Goal: Task Accomplishment & Management: Use online tool/utility

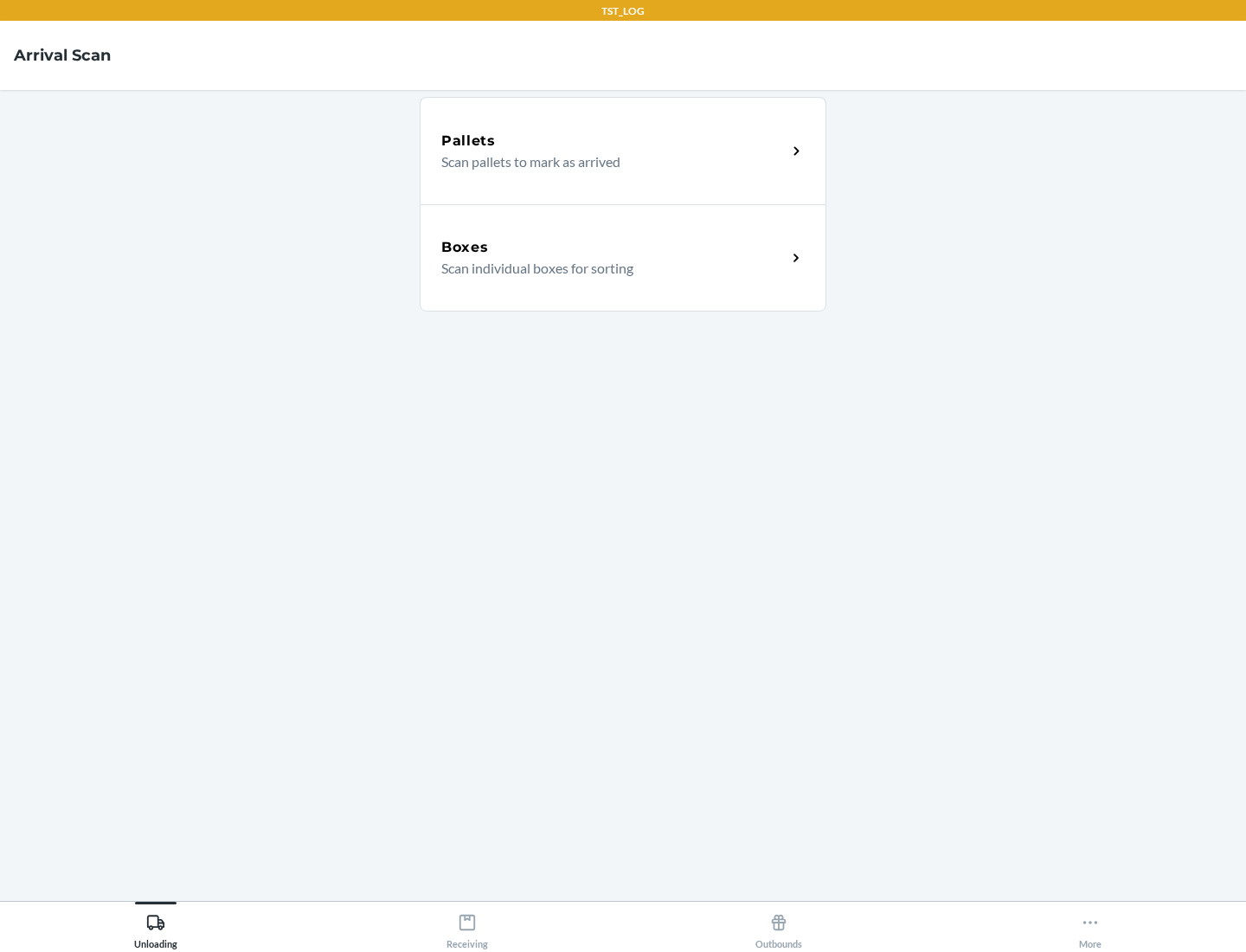
click at [613, 247] on div "Boxes" at bounding box center [613, 247] width 345 height 21
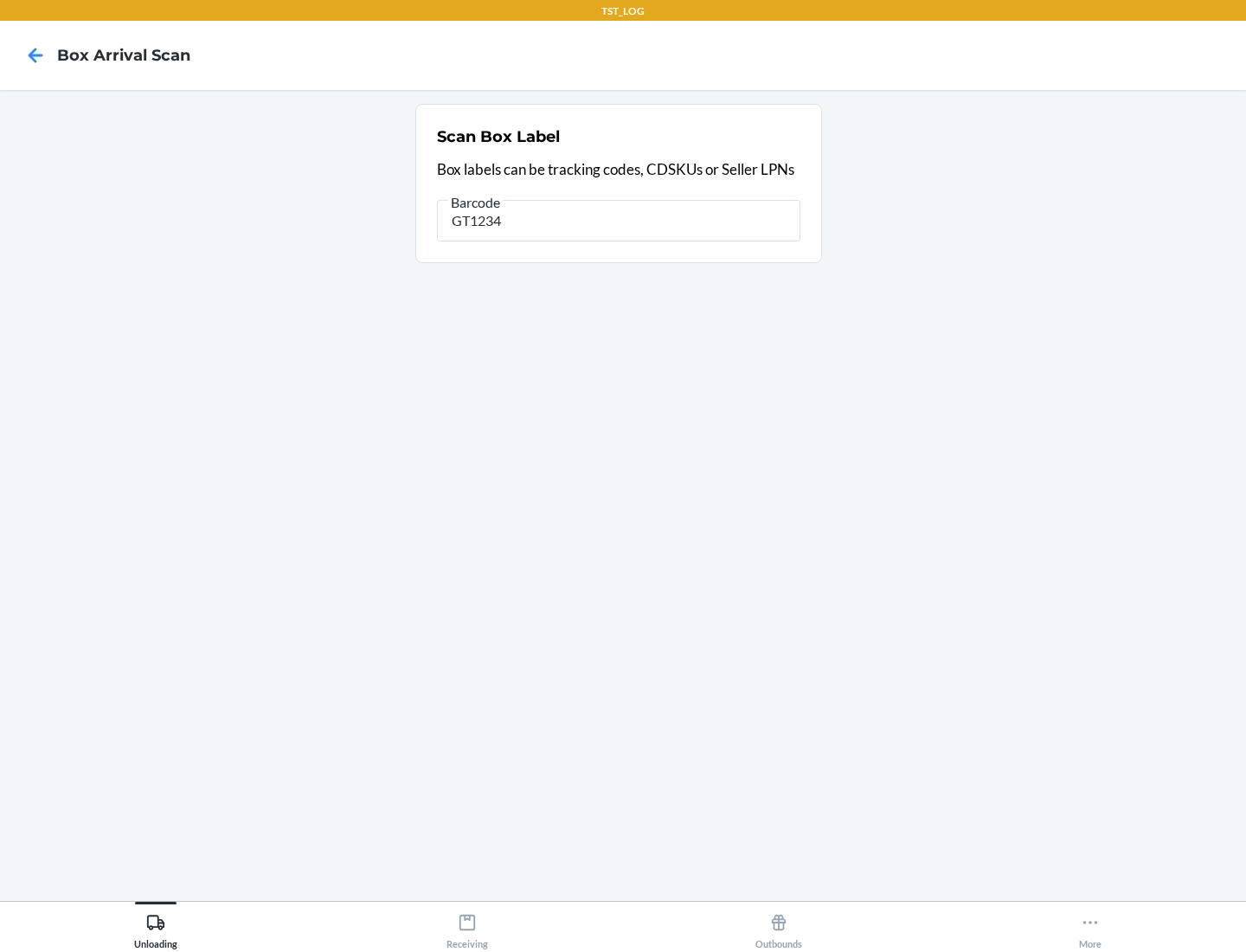
type input "GT1234"
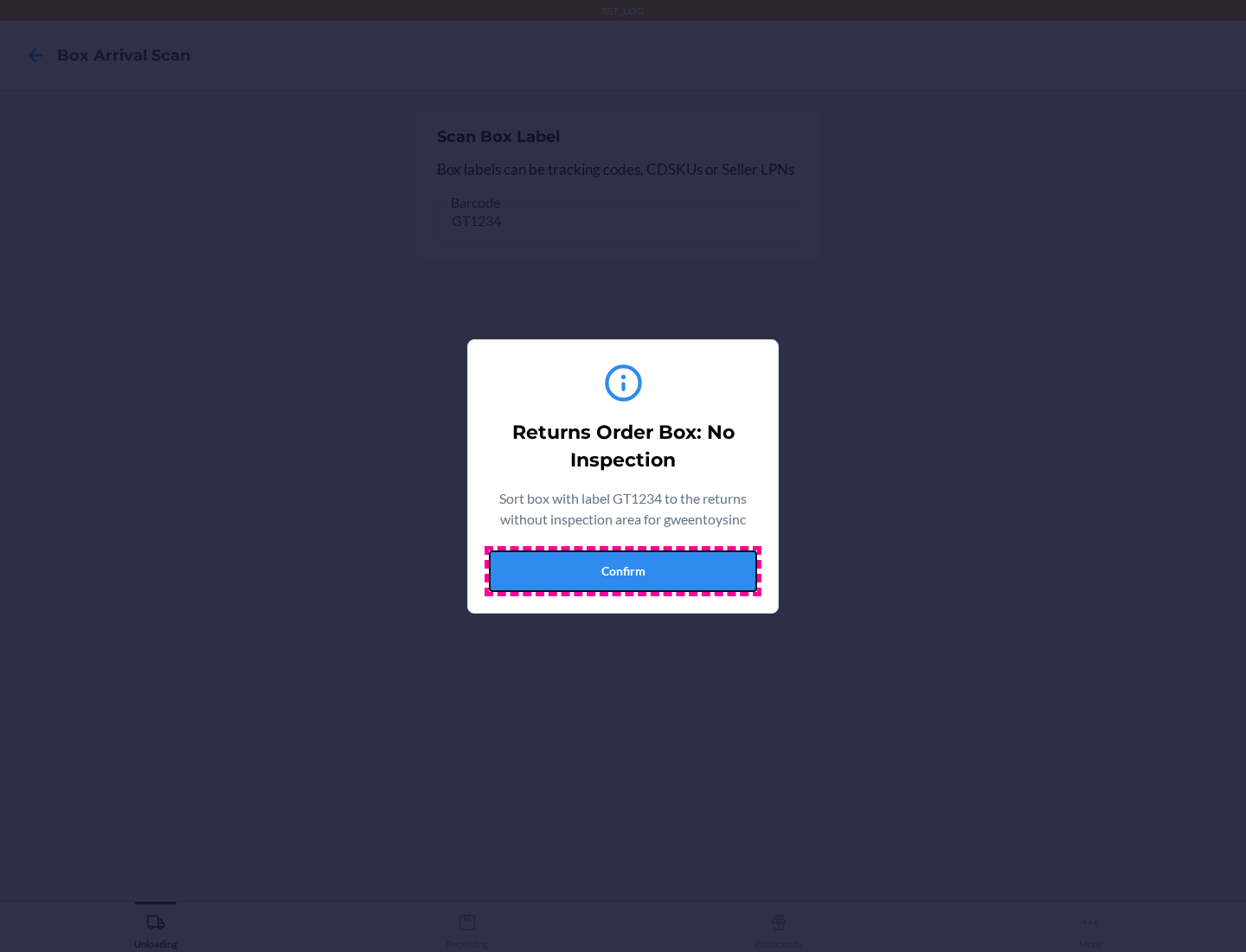
click at [623, 570] on button "Confirm" at bounding box center [623, 570] width 268 height 41
